Goal: Find specific page/section: Find specific page/section

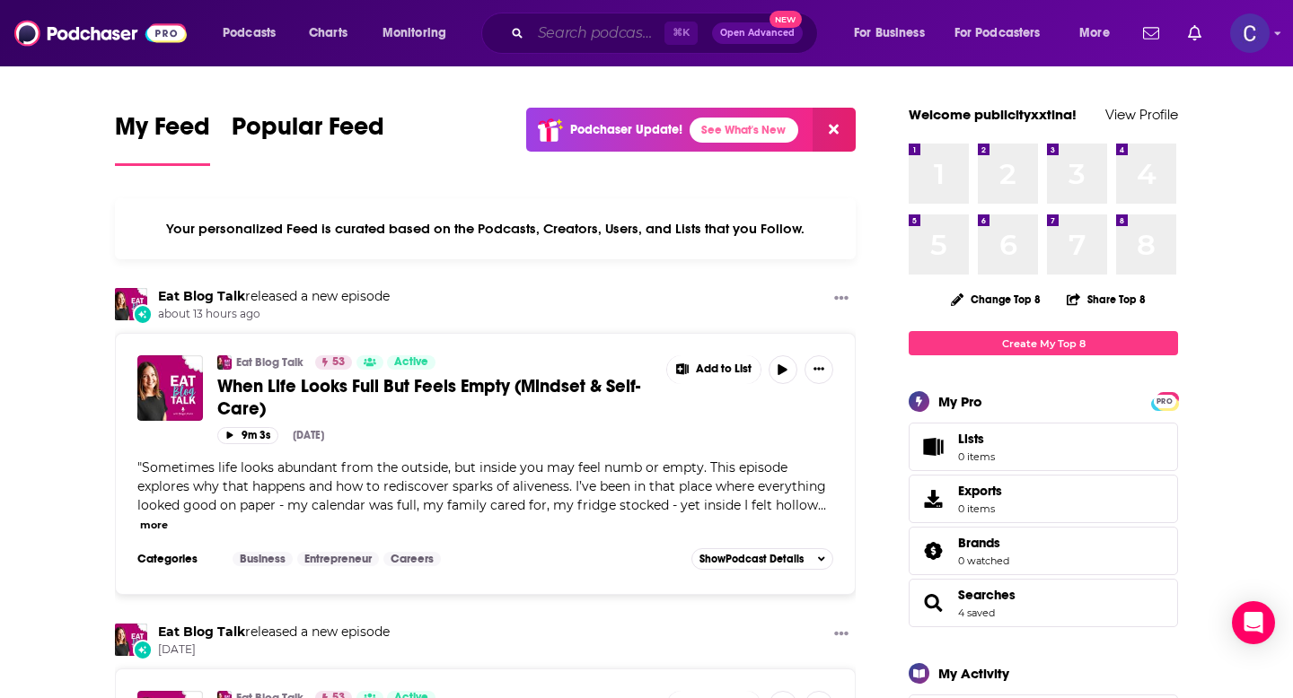
click at [553, 38] on input "Search podcasts, credits, & more..." at bounding box center [598, 33] width 134 height 29
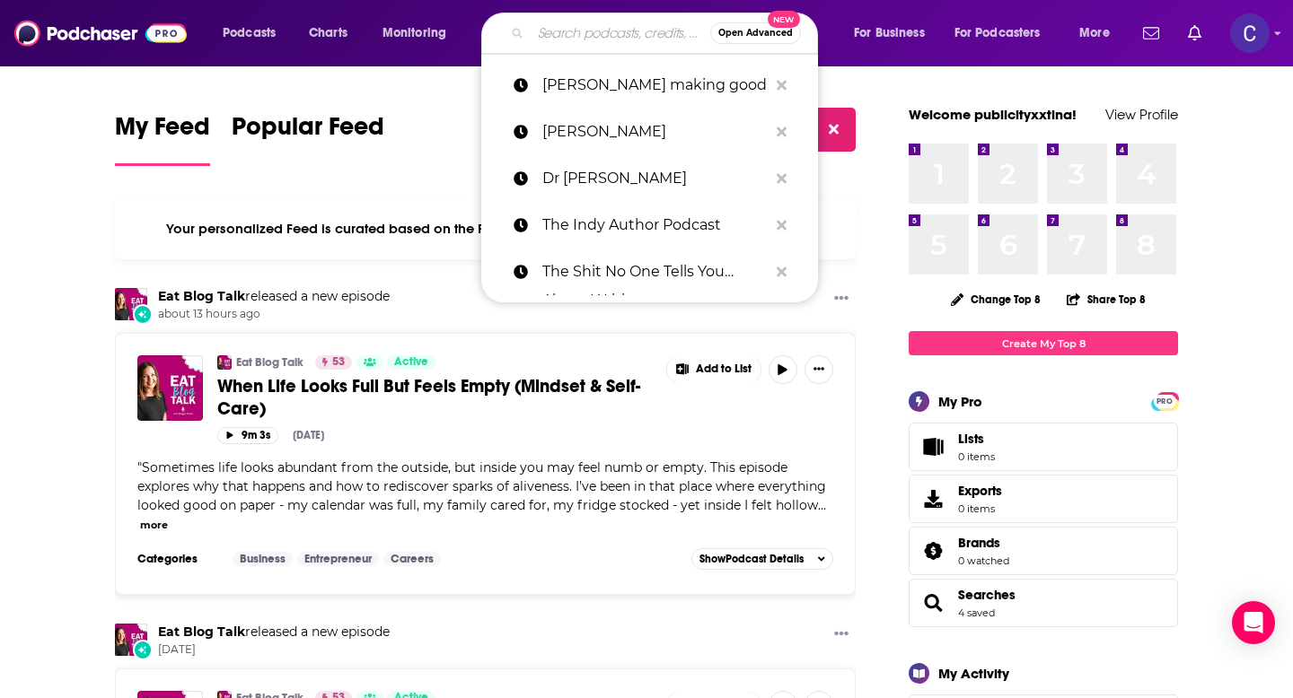
paste input "Main Street Minds"
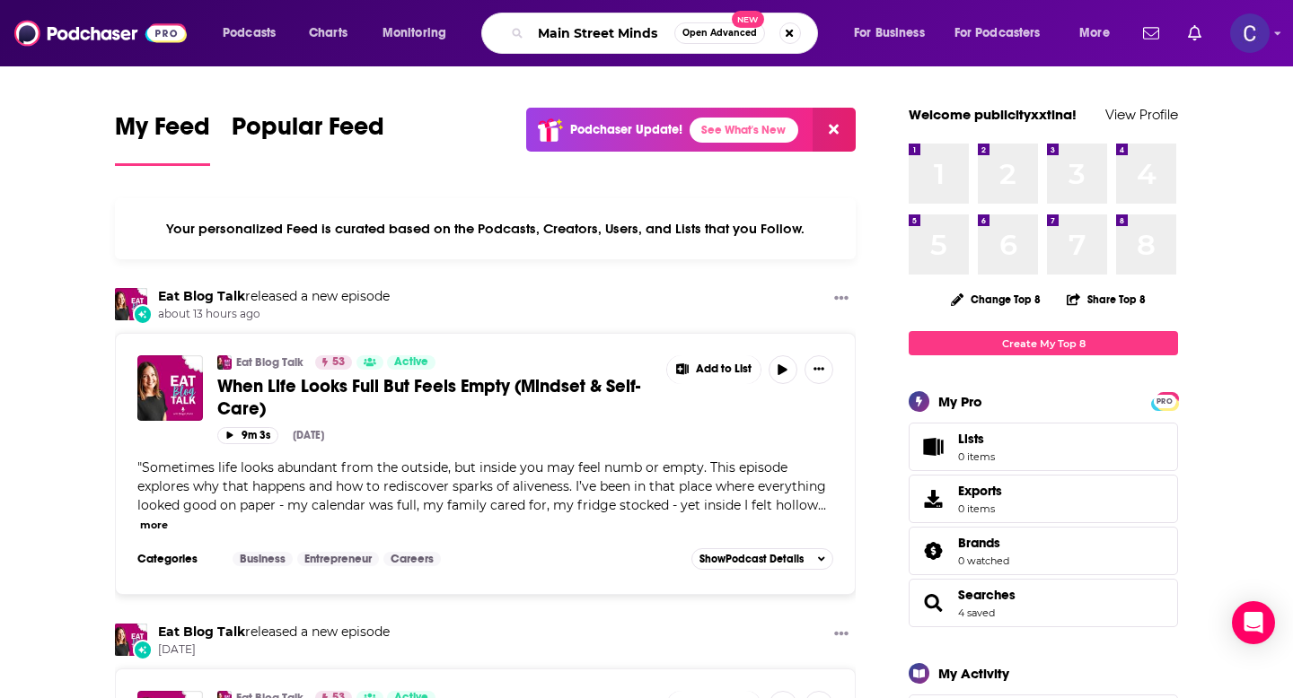
type input "Main Street Minds"
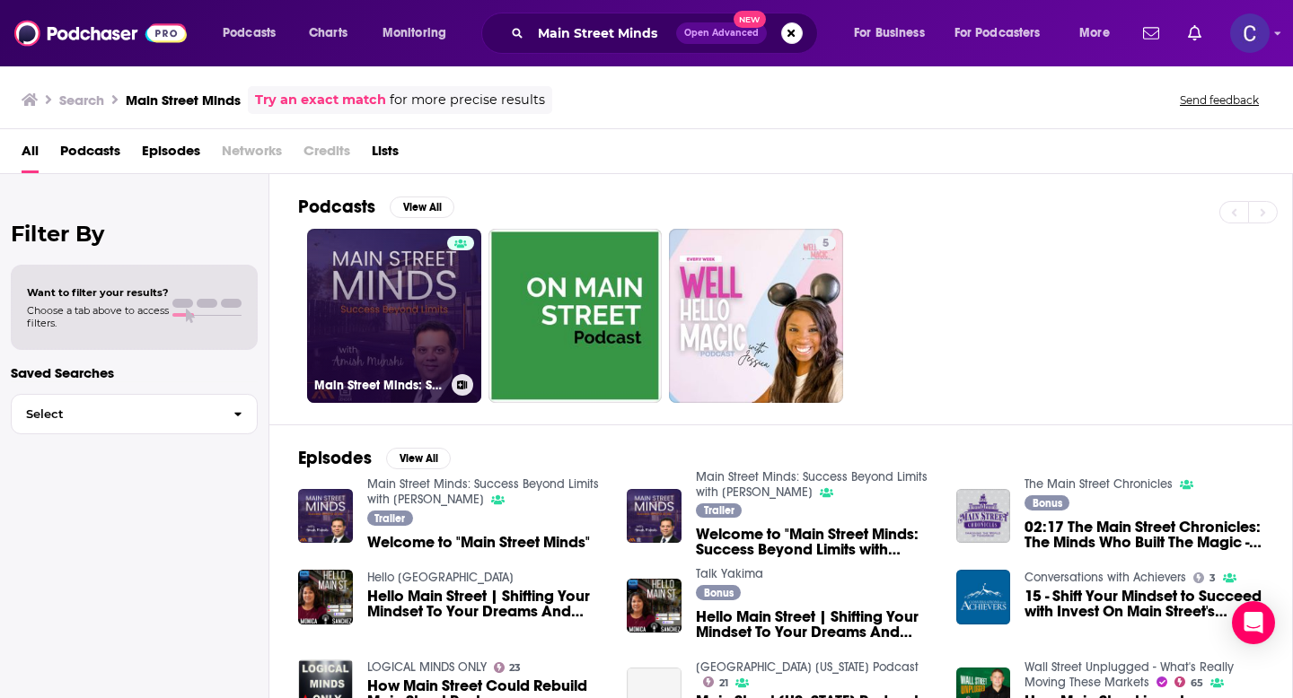
click at [386, 312] on link "Main Street Minds: Success Beyond Limits with [PERSON_NAME]" at bounding box center [394, 316] width 174 height 174
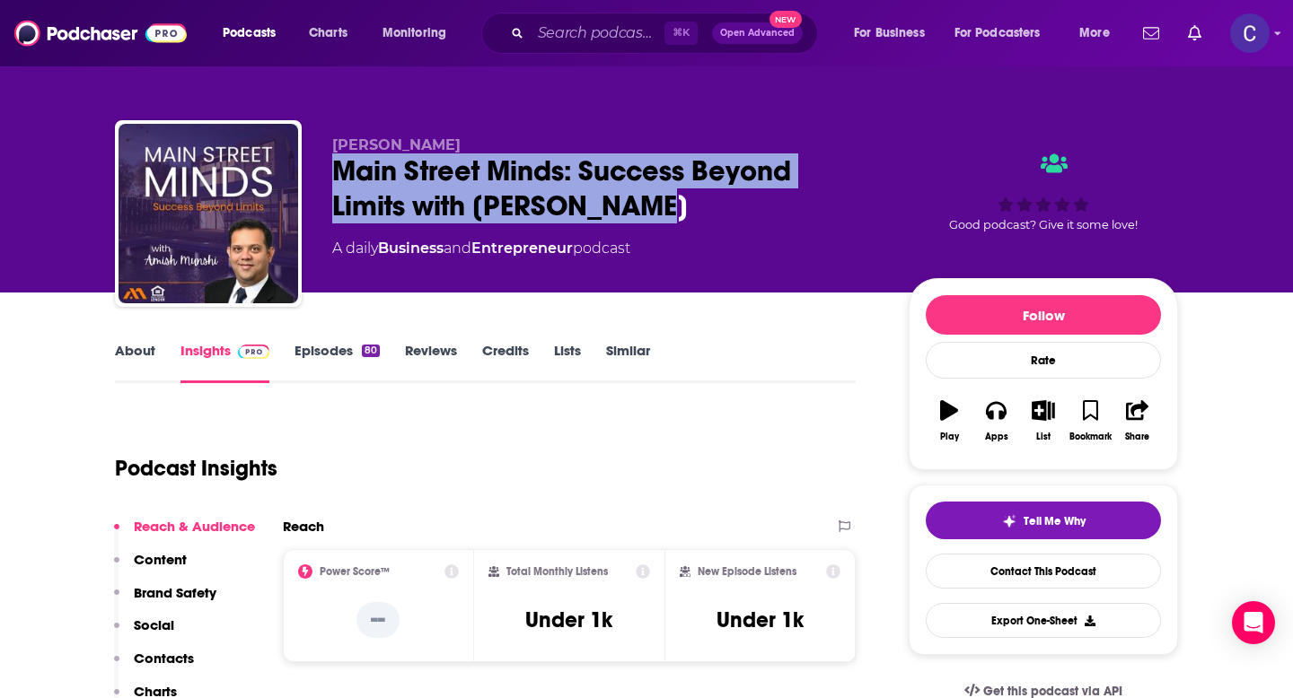
drag, startPoint x: 330, startPoint y: 172, endPoint x: 663, endPoint y: 207, distance: 334.9
click at [663, 207] on div "[PERSON_NAME] Main Street Minds: Success Beyond Limits with [PERSON_NAME] A dai…" at bounding box center [646, 217] width 1063 height 194
copy h2 "Main Street Minds: Success Beyond Limits with [PERSON_NAME]"
